Goal: Contribute content

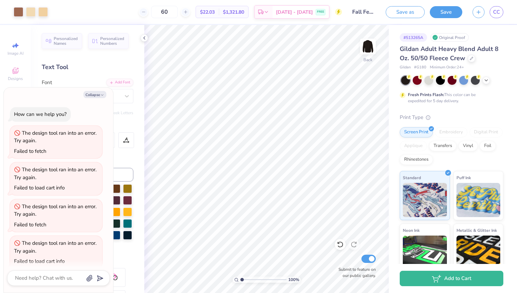
scroll to position [810, 0]
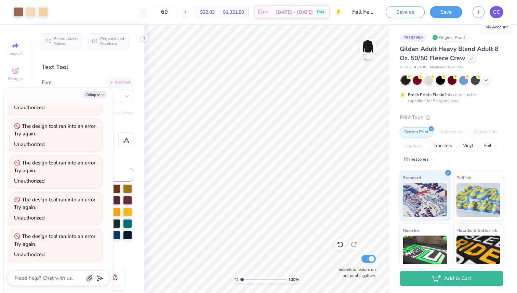
click at [499, 15] on span "CC" at bounding box center [496, 12] width 7 height 8
click at [498, 12] on span "CC" at bounding box center [496, 12] width 7 height 8
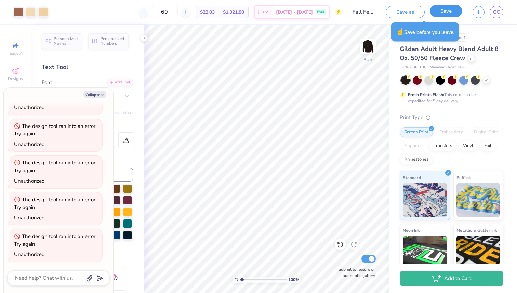
click at [449, 14] on button "Save" at bounding box center [446, 11] width 32 height 12
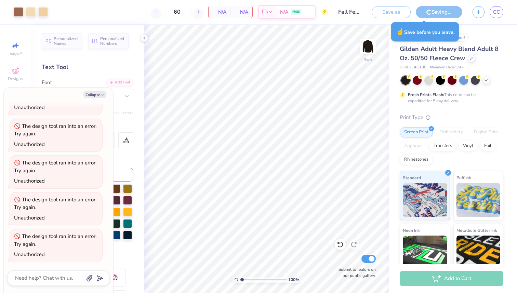
click at [504, 15] on div "Save as Saving... CC" at bounding box center [444, 12] width 145 height 24
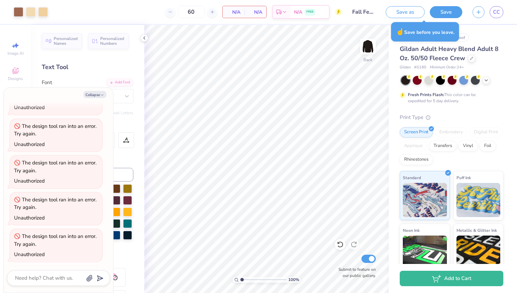
scroll to position [836, 0]
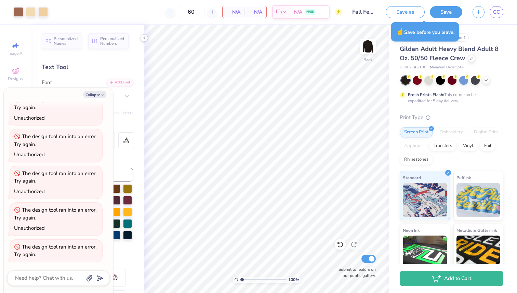
click at [143, 40] on icon at bounding box center [144, 37] width 5 height 5
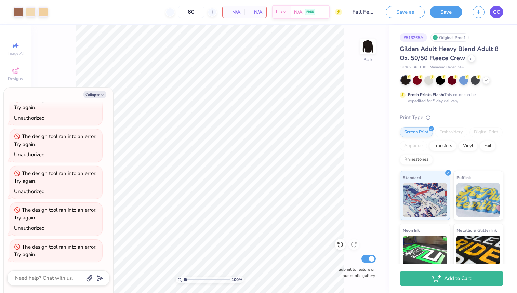
click at [497, 11] on span "CC" at bounding box center [496, 12] width 7 height 8
type textarea "x"
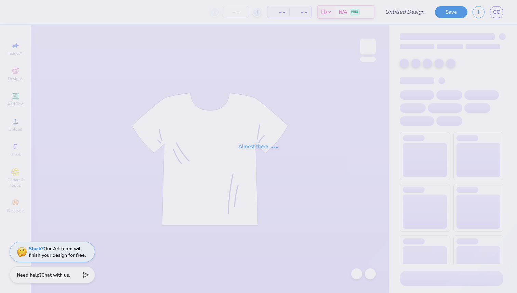
type input "ArrowSpike 2"
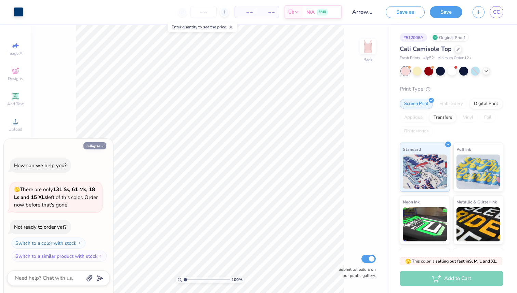
click at [98, 145] on button "Collapse" at bounding box center [94, 145] width 23 height 7
type textarea "x"
